Goal: Find specific page/section: Find specific page/section

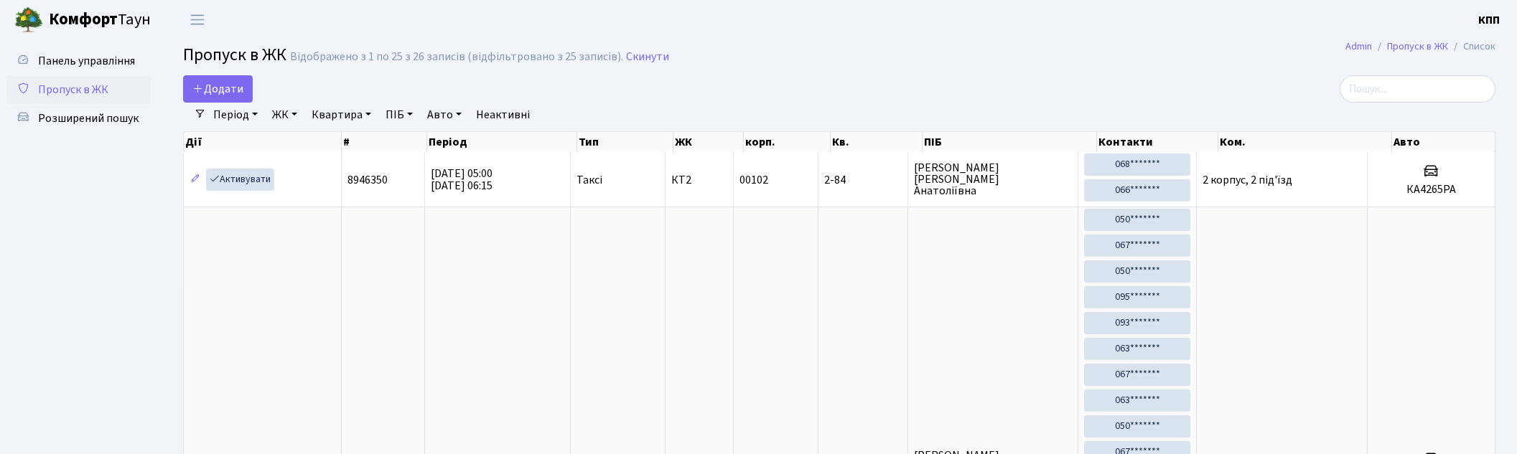
select select "25"
click at [91, 85] on span "Пропуск в ЖК" at bounding box center [73, 90] width 70 height 16
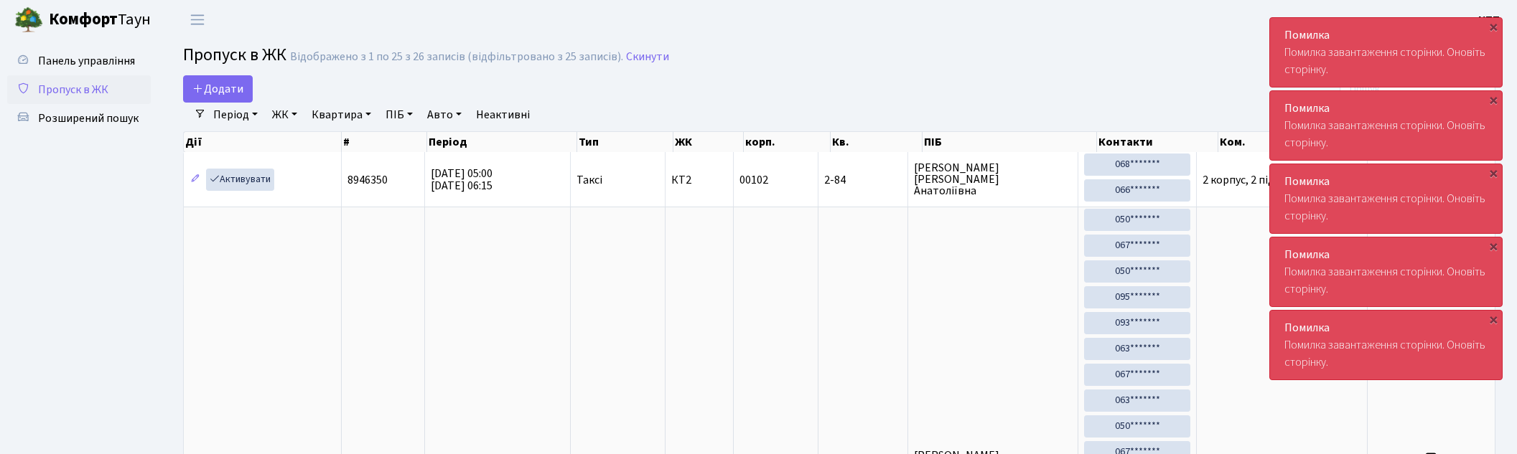
select select "25"
click at [68, 95] on span "Пропуск в ЖК" at bounding box center [73, 90] width 70 height 16
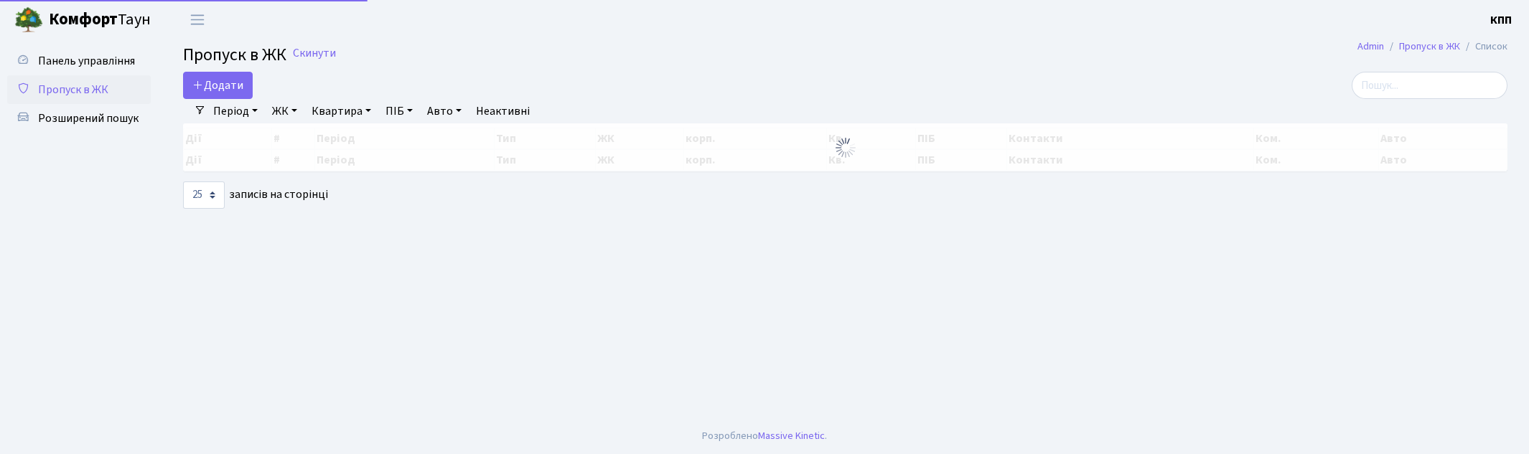
select select "25"
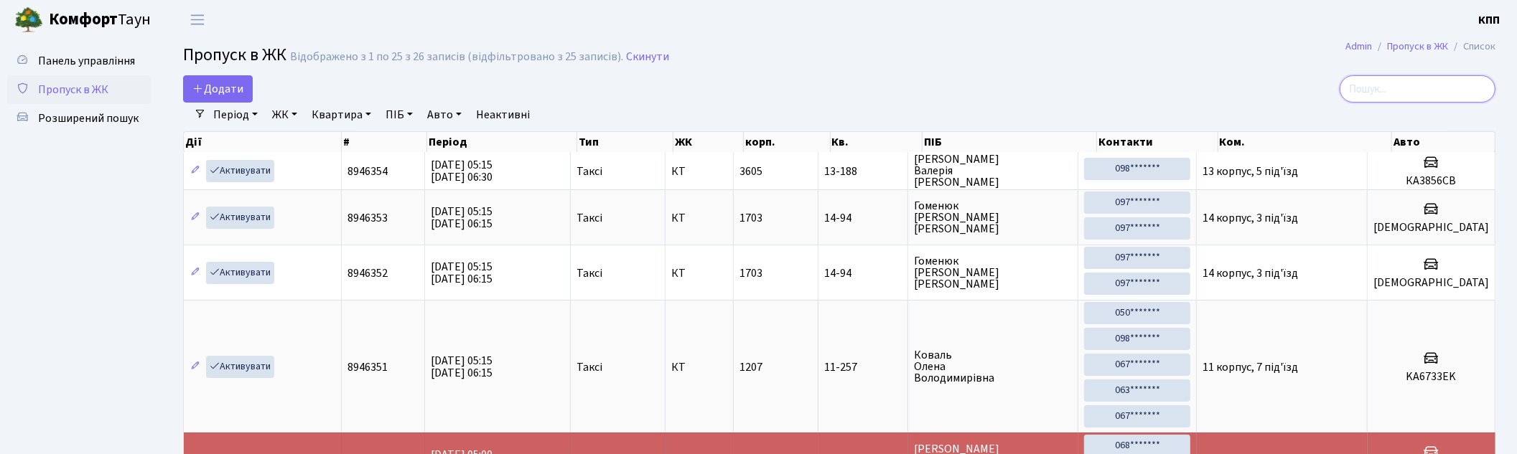
click at [1406, 81] on input "search" at bounding box center [1418, 88] width 156 height 27
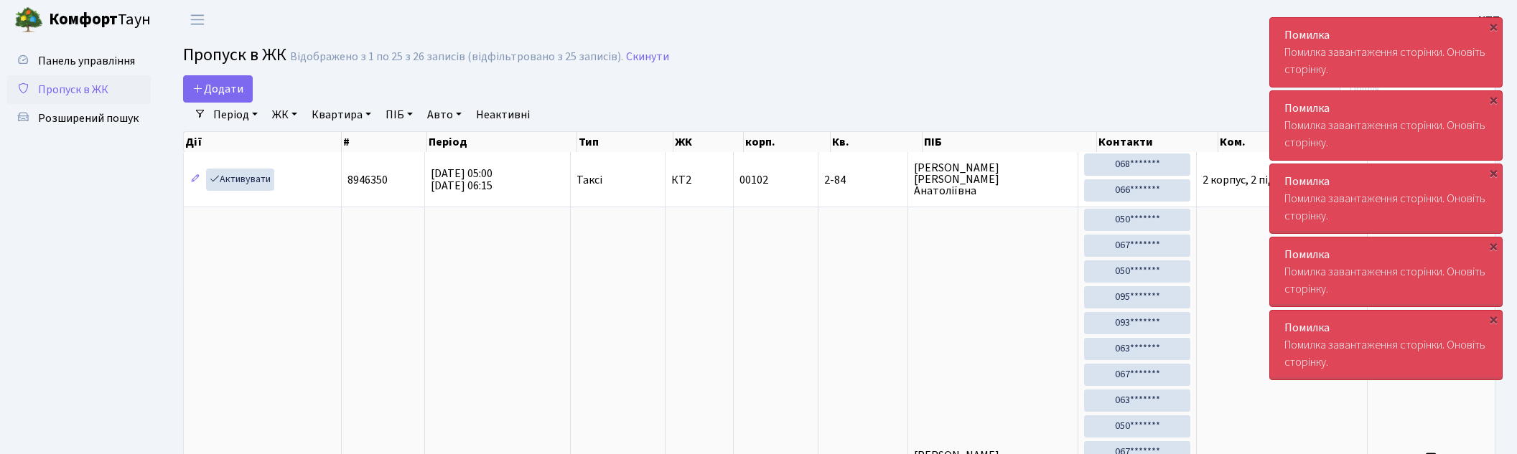
select select "25"
click at [82, 88] on span "Пропуск в ЖК" at bounding box center [73, 90] width 70 height 16
select select "25"
click at [88, 84] on span "Пропуск в ЖК" at bounding box center [73, 90] width 70 height 16
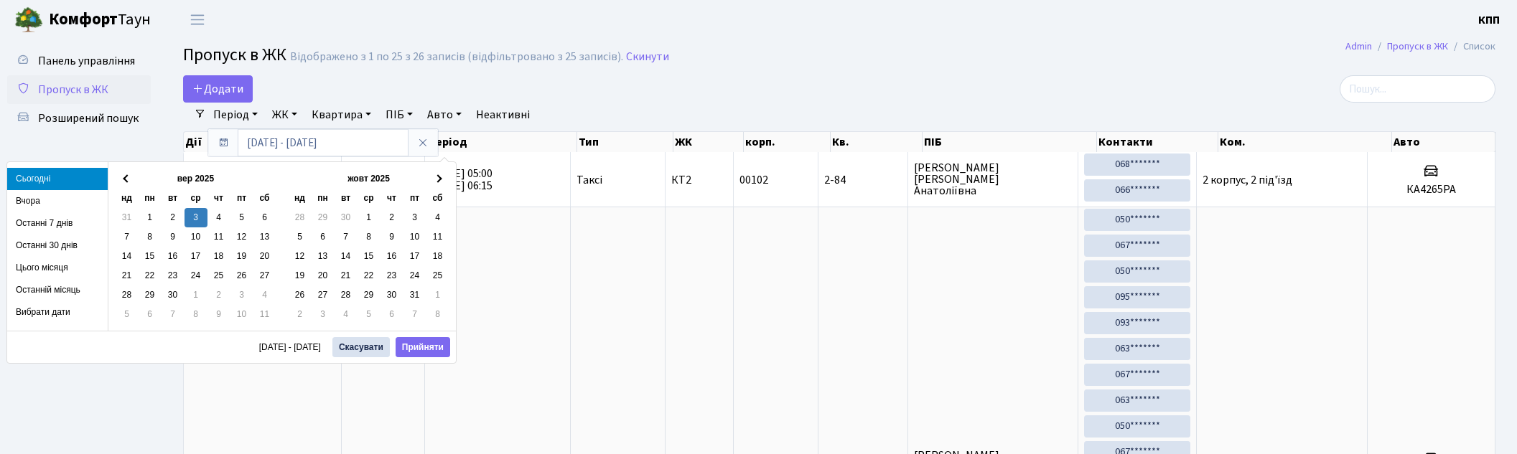
select select "25"
click at [99, 89] on span "Пропуск в ЖК" at bounding box center [73, 90] width 70 height 16
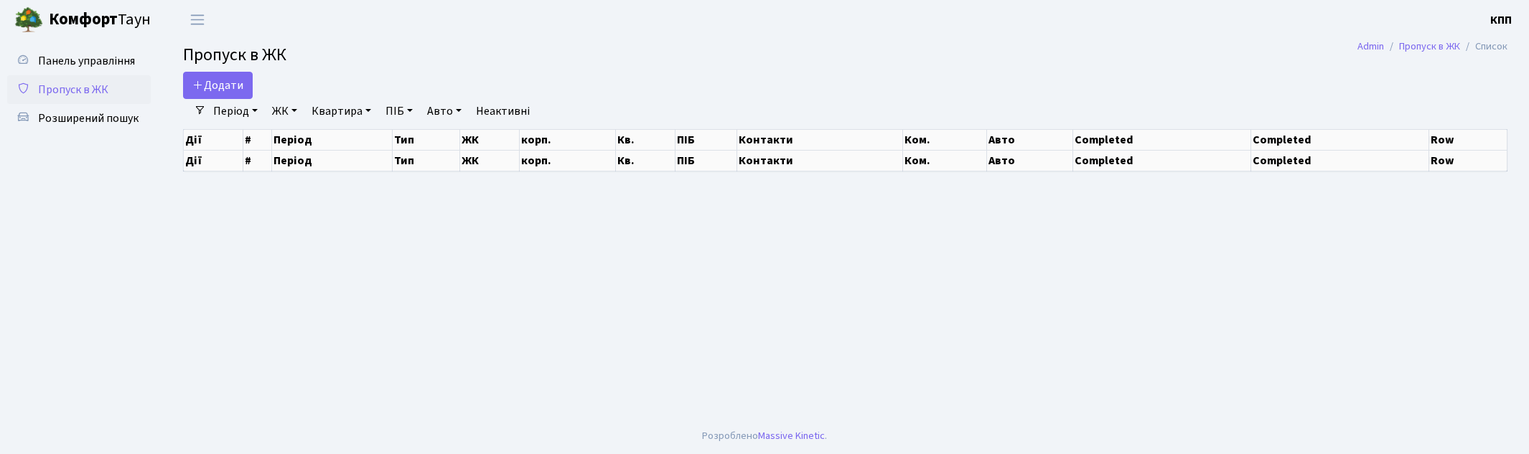
select select "25"
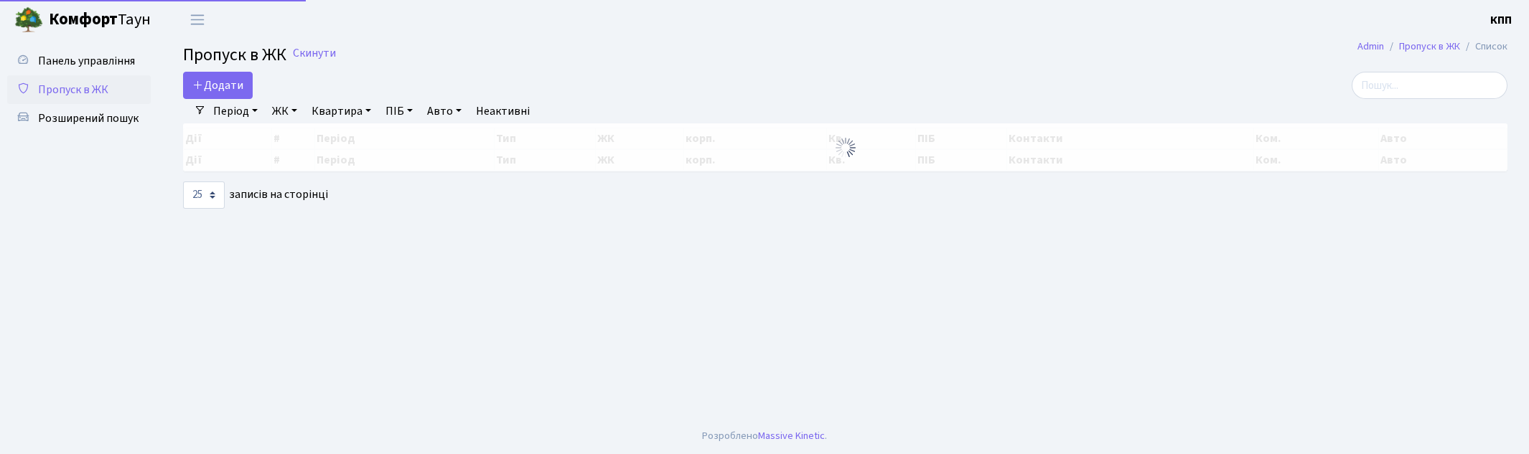
select select "25"
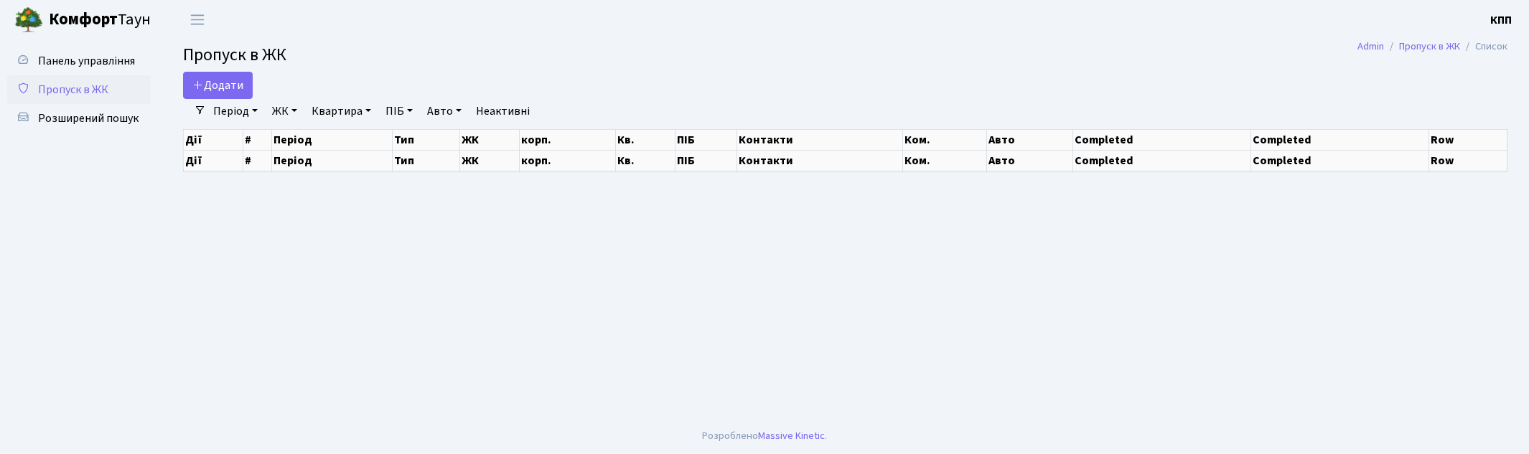
select select "25"
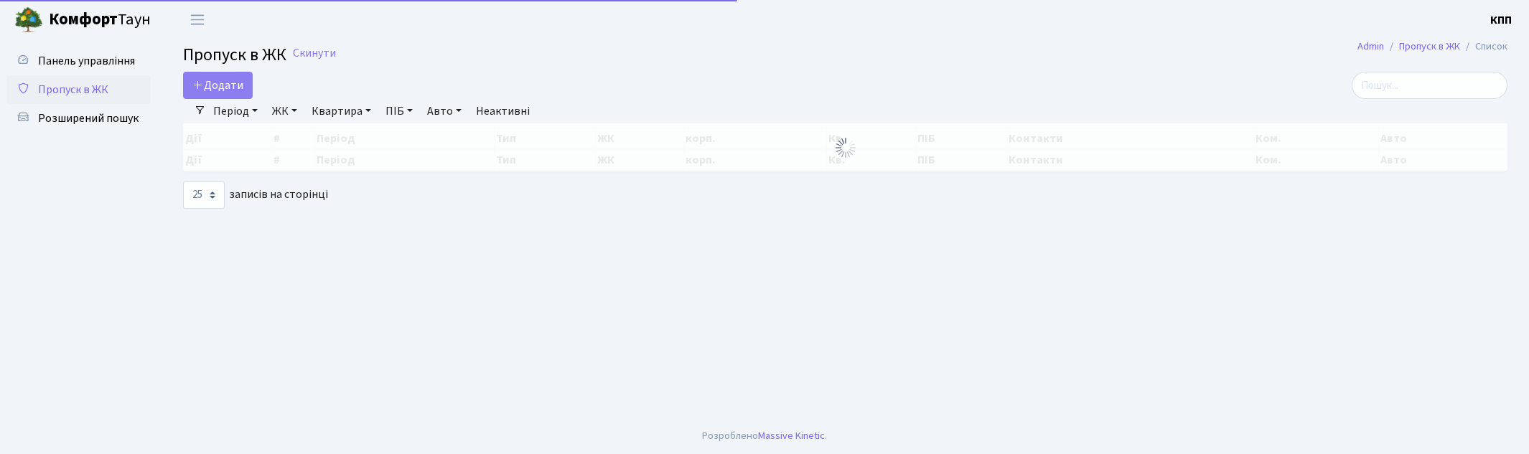
select select "25"
